Goal: Find specific page/section: Find specific page/section

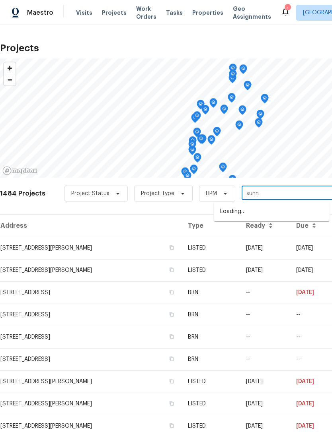
type input "sunny"
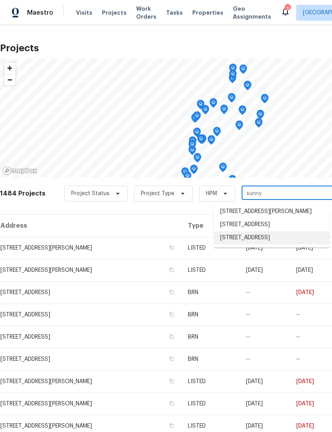
click at [261, 245] on li "[STREET_ADDRESS]" at bounding box center [272, 238] width 116 height 13
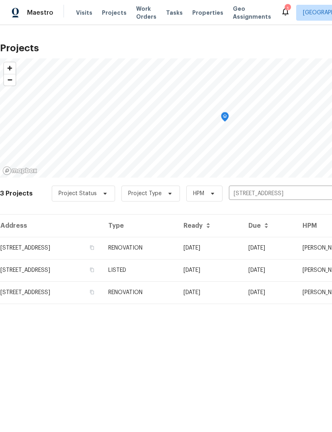
click at [76, 245] on td "[STREET_ADDRESS]" at bounding box center [51, 248] width 102 height 22
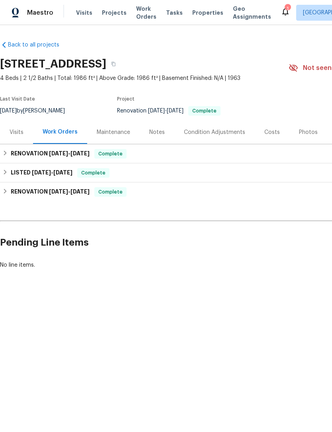
click at [119, 134] on div "Maintenance" at bounding box center [113, 132] width 33 height 8
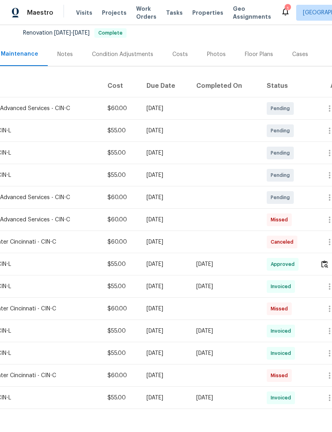
scroll to position [78, 93]
click at [282, 14] on icon at bounding box center [285, 12] width 6 height 8
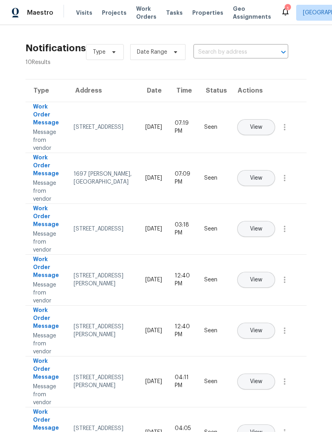
click at [111, 10] on span "Projects" at bounding box center [114, 13] width 25 height 8
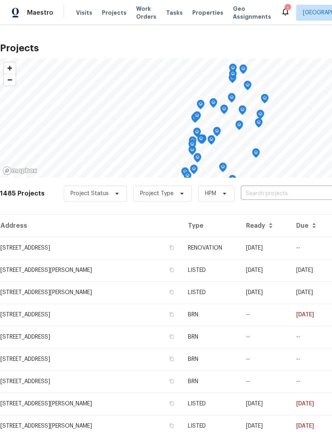
click at [70, 250] on td "[STREET_ADDRESS]" at bounding box center [90, 248] width 181 height 22
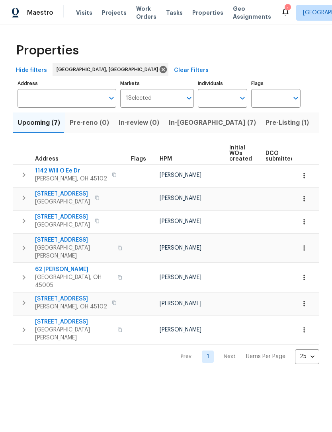
click at [109, 15] on span "Projects" at bounding box center [114, 13] width 25 height 8
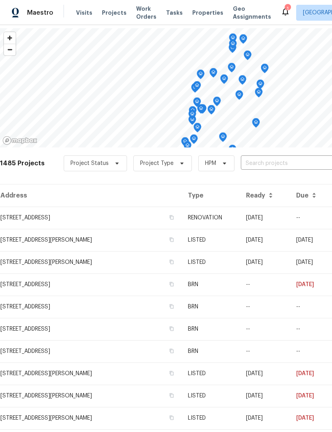
scroll to position [30, 0]
click at [199, 15] on span "Properties" at bounding box center [207, 13] width 31 height 8
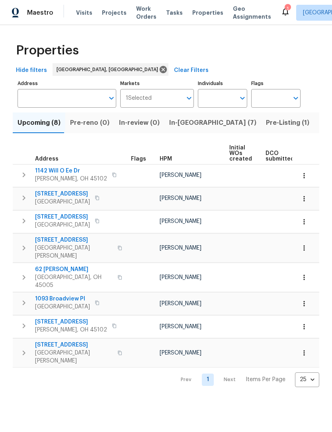
click at [181, 123] on span "In-reno (7)" at bounding box center [212, 122] width 87 height 11
